Goal: Check status

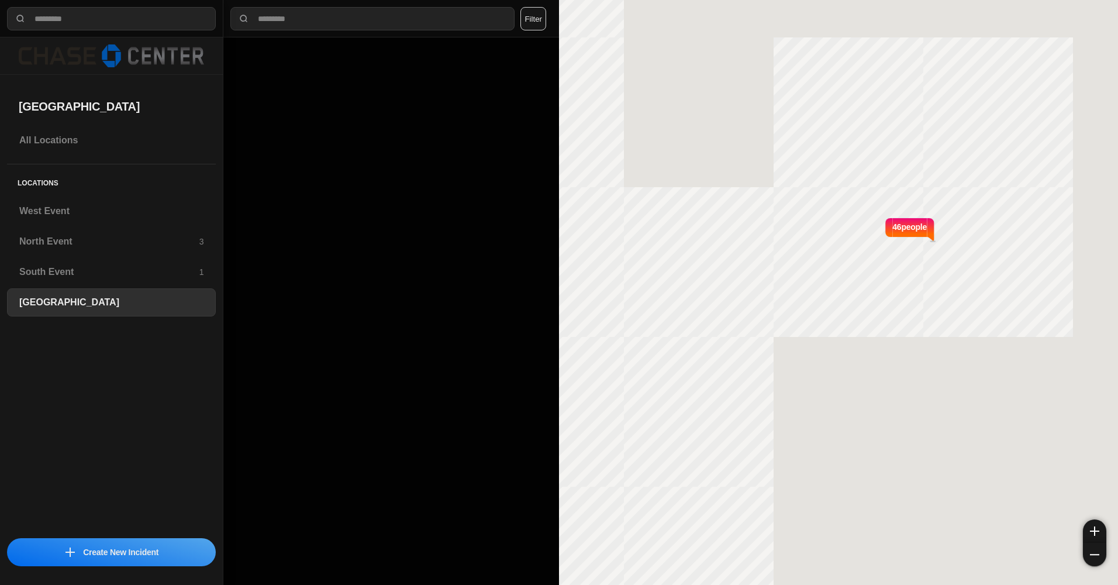
select select "*"
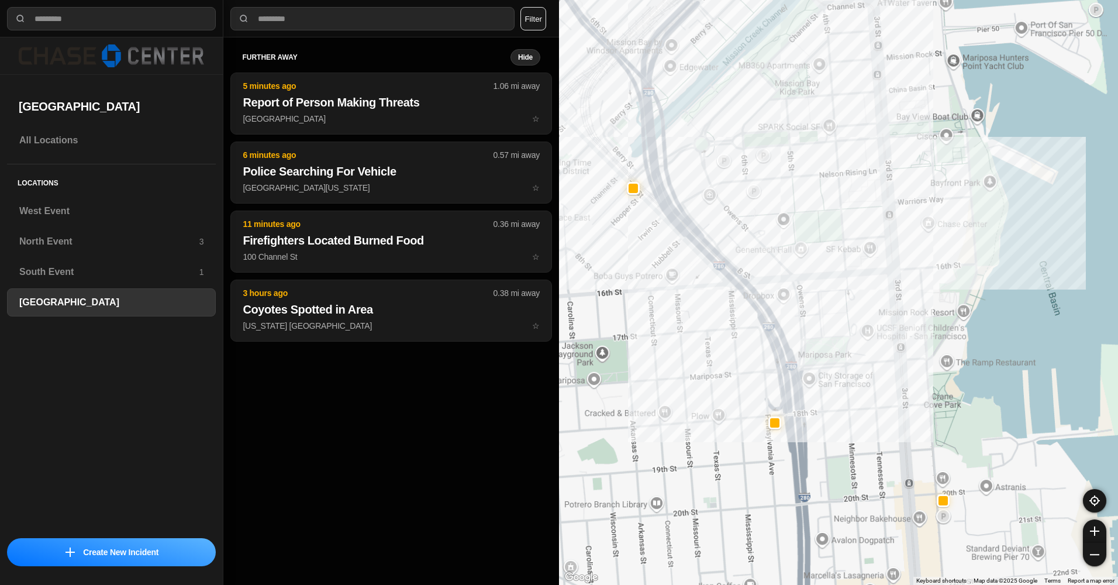
drag, startPoint x: 806, startPoint y: 123, endPoint x: 856, endPoint y: 173, distance: 70.7
click at [856, 173] on div at bounding box center [838, 292] width 559 height 585
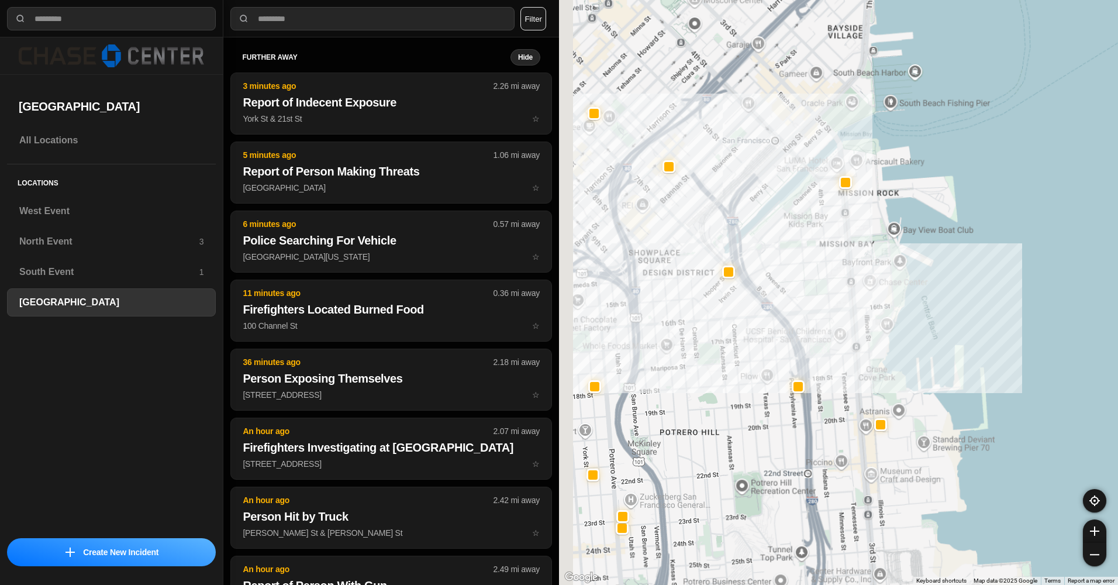
drag, startPoint x: 787, startPoint y: 182, endPoint x: 831, endPoint y: 307, distance: 132.9
click at [831, 307] on div at bounding box center [838, 292] width 559 height 585
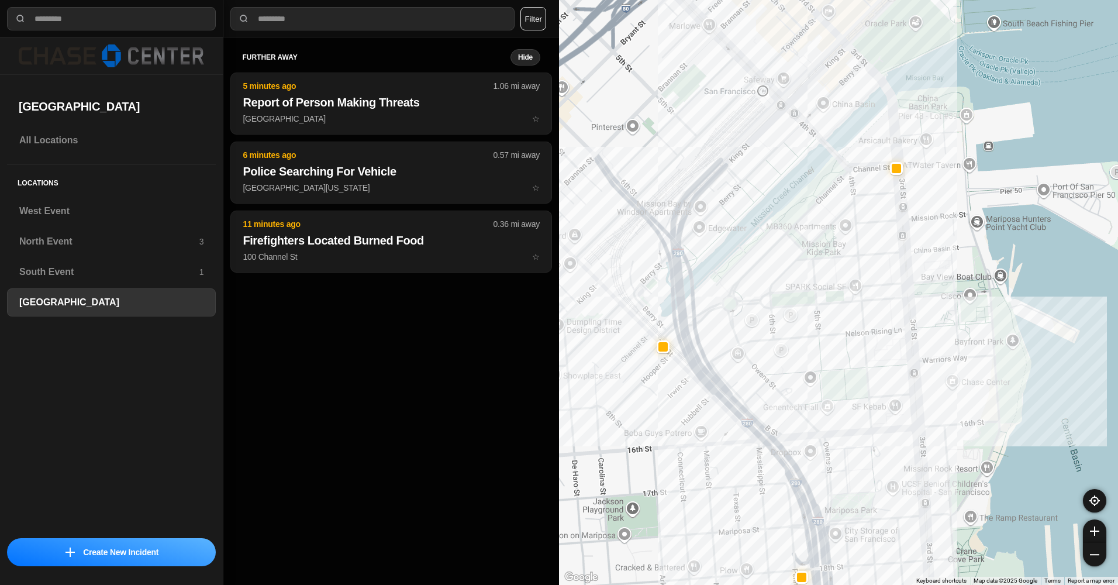
drag, startPoint x: 903, startPoint y: 338, endPoint x: 907, endPoint y: 330, distance: 8.9
